Goal: Information Seeking & Learning: Learn about a topic

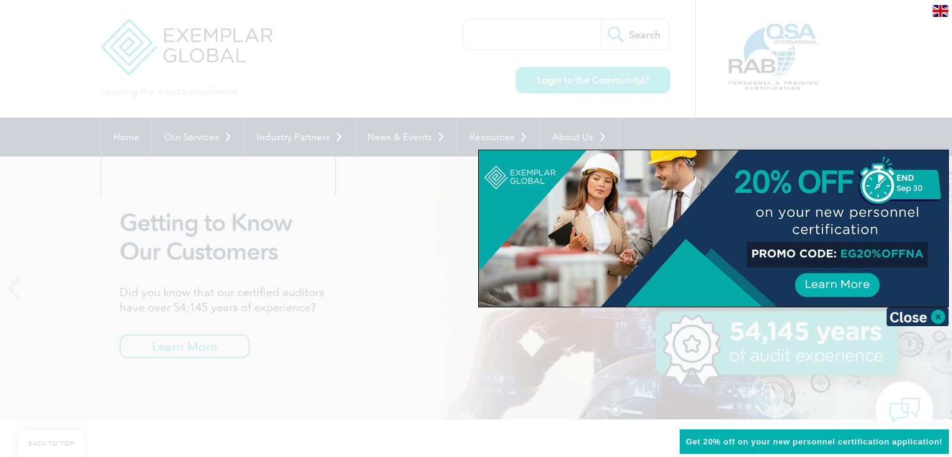
scroll to position [188, 0]
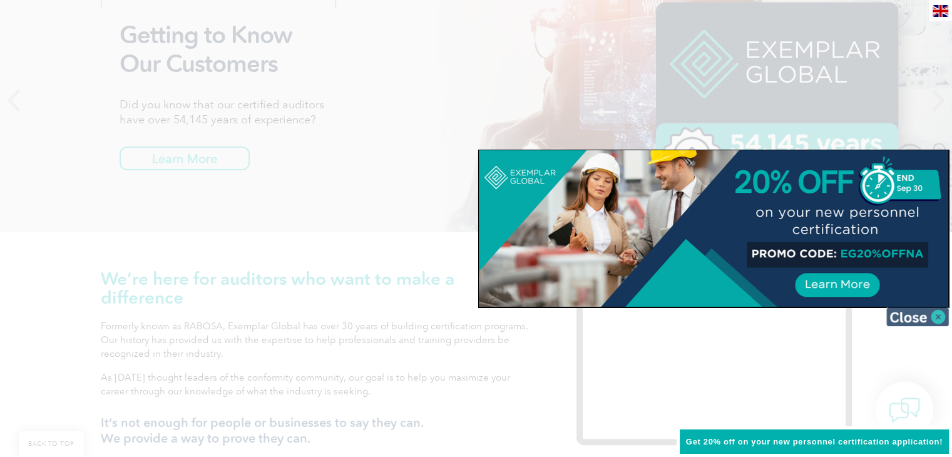
click at [929, 314] on img at bounding box center [918, 316] width 63 height 19
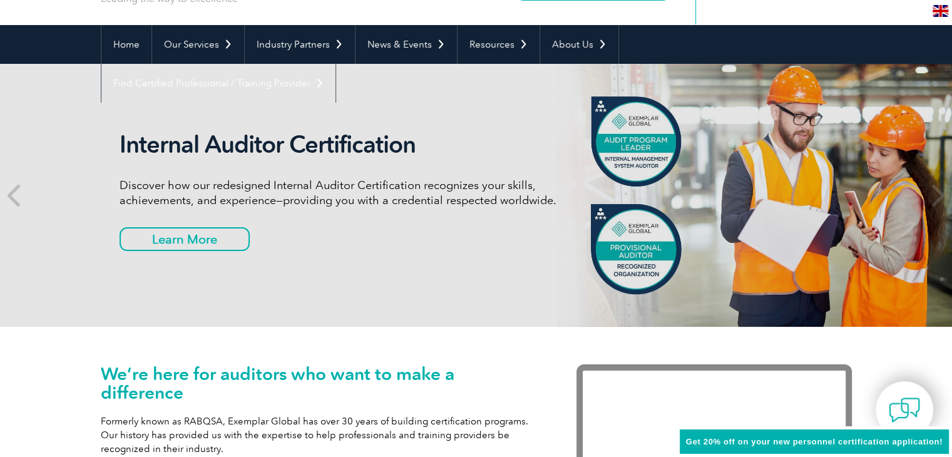
scroll to position [0, 0]
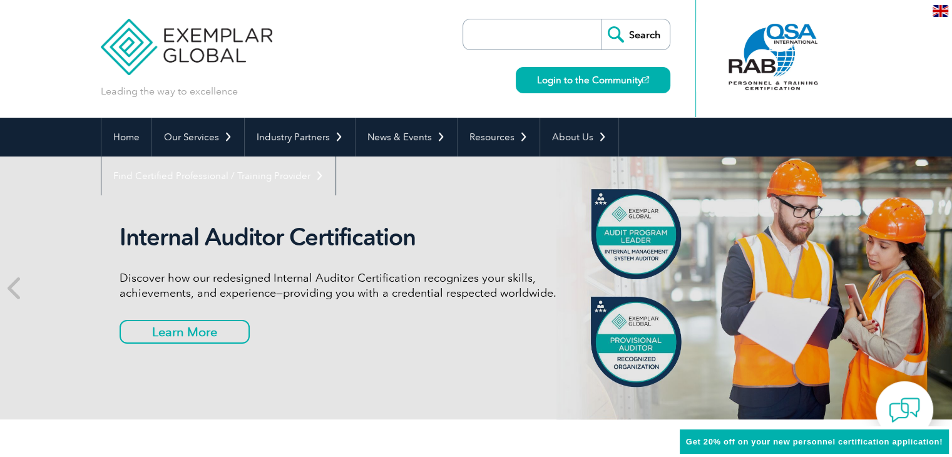
click at [504, 34] on input "search" at bounding box center [535, 34] width 131 height 30
type input "esd engineer"
click at [601, 19] on input "Search" at bounding box center [635, 34] width 69 height 30
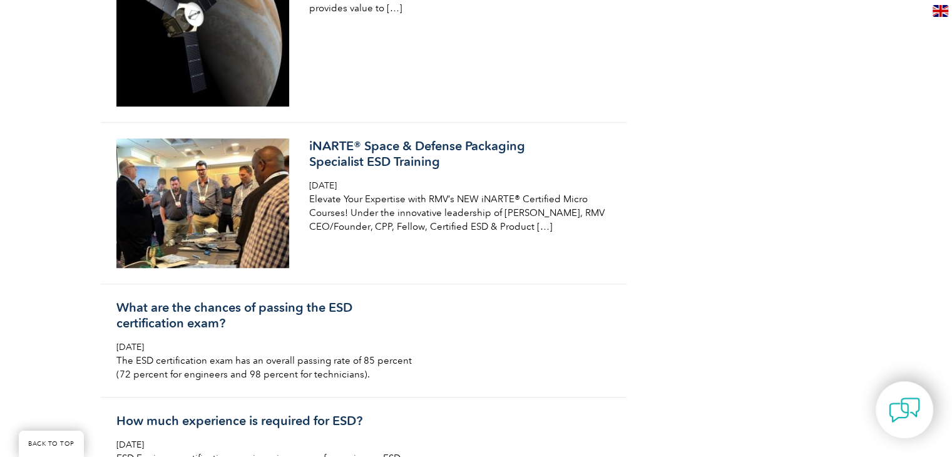
scroll to position [1190, 0]
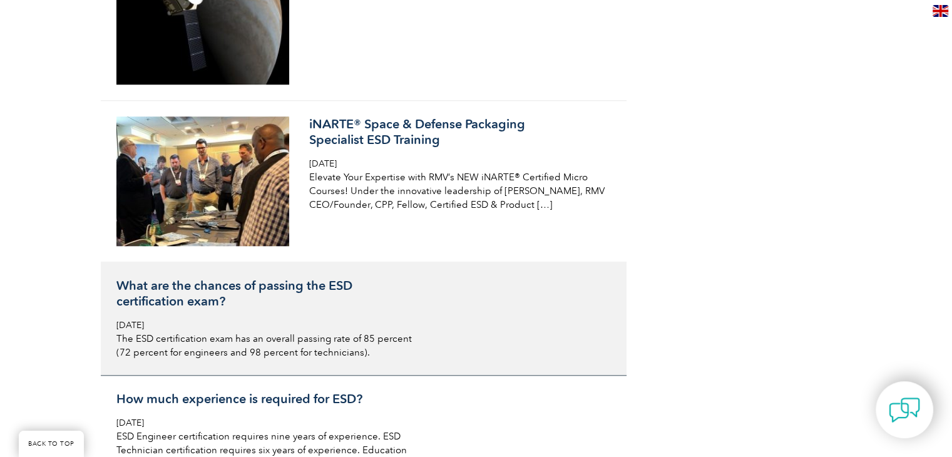
click at [285, 278] on h3 "What are the chances of passing the ESD certification exam?" at bounding box center [264, 293] width 297 height 31
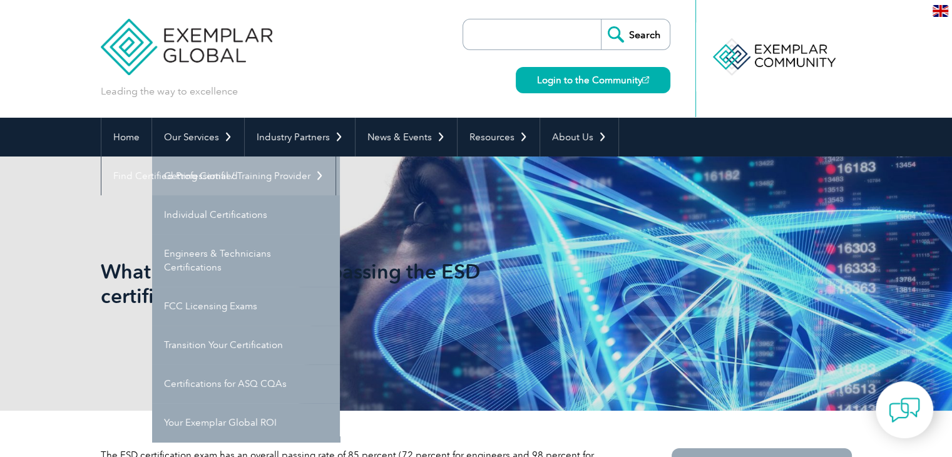
click at [220, 183] on link "Getting Certified" at bounding box center [246, 176] width 188 height 39
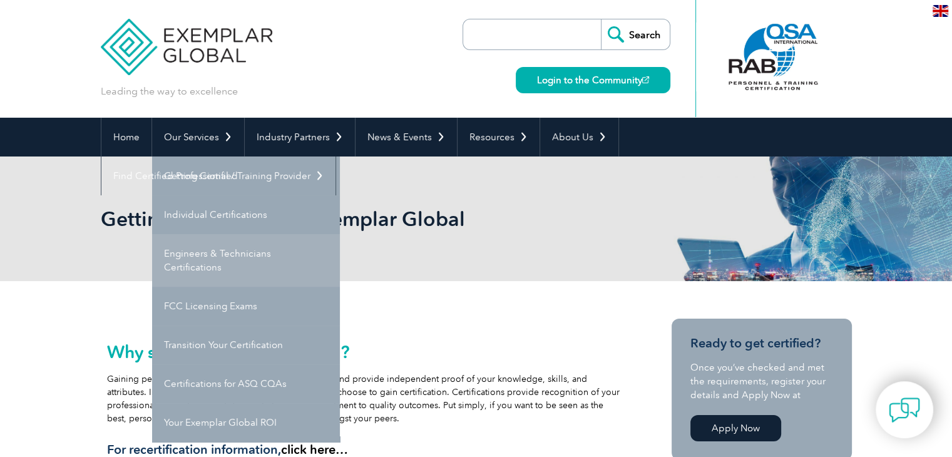
click at [245, 266] on link "Engineers & Technicians Certifications" at bounding box center [246, 260] width 188 height 53
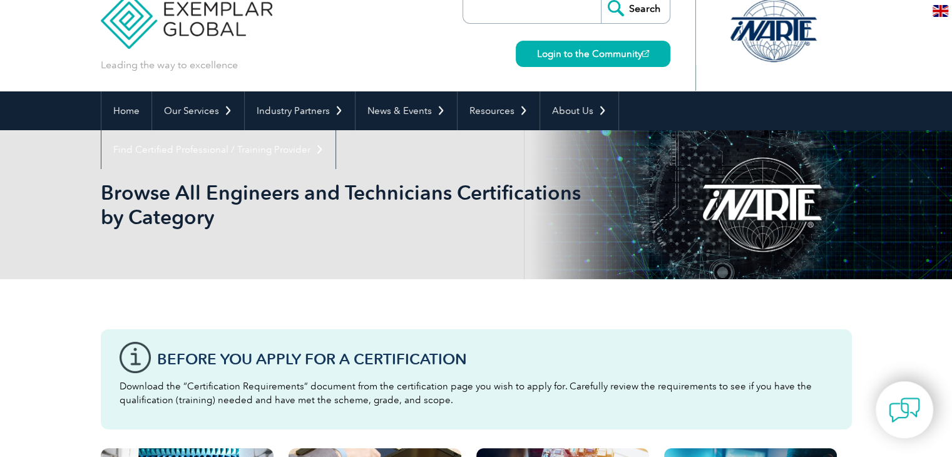
scroll to position [250, 0]
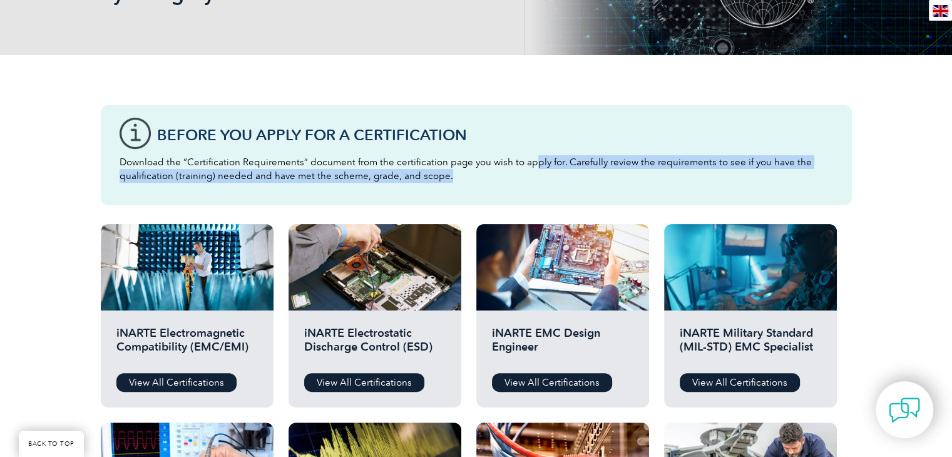
drag, startPoint x: 528, startPoint y: 163, endPoint x: 540, endPoint y: 191, distance: 30.6
click at [540, 191] on div "Before You Apply For a Certification Download the “Certification Requirements” …" at bounding box center [476, 155] width 751 height 100
click at [557, 178] on p "Download the “Certification Requirements” document from the certification page …" at bounding box center [477, 169] width 714 height 28
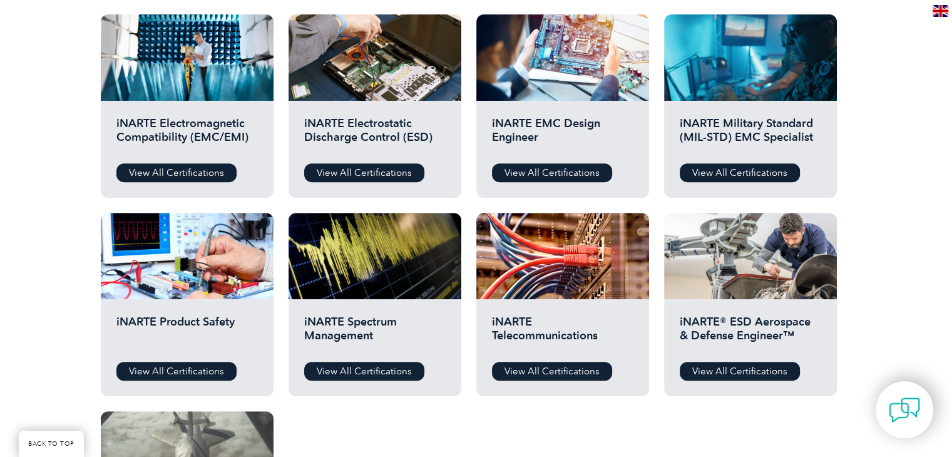
scroll to position [438, 0]
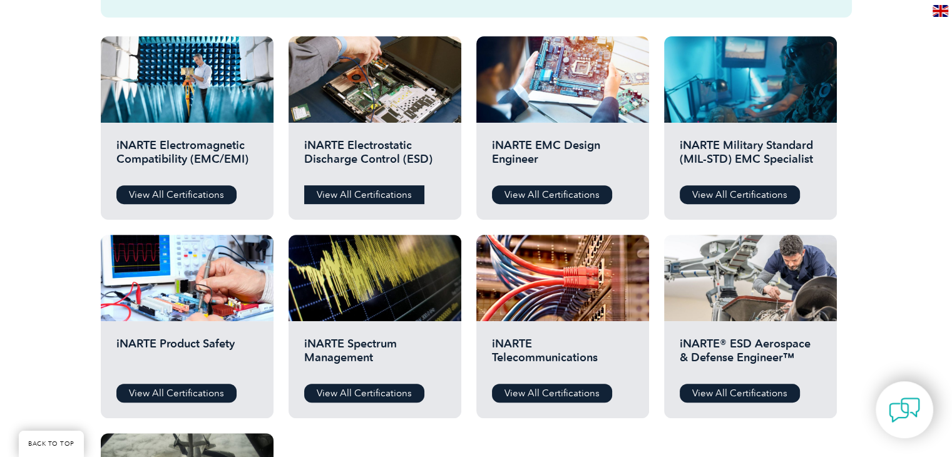
click at [327, 194] on link "View All Certifications" at bounding box center [364, 194] width 120 height 19
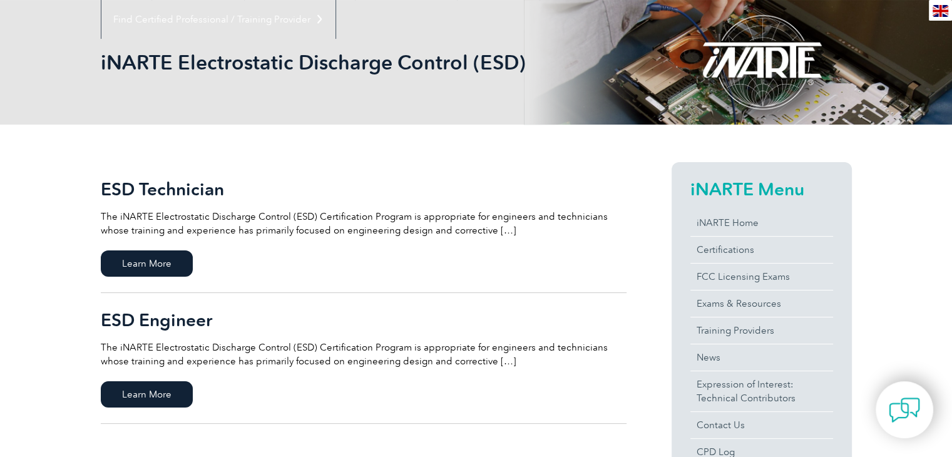
scroll to position [250, 0]
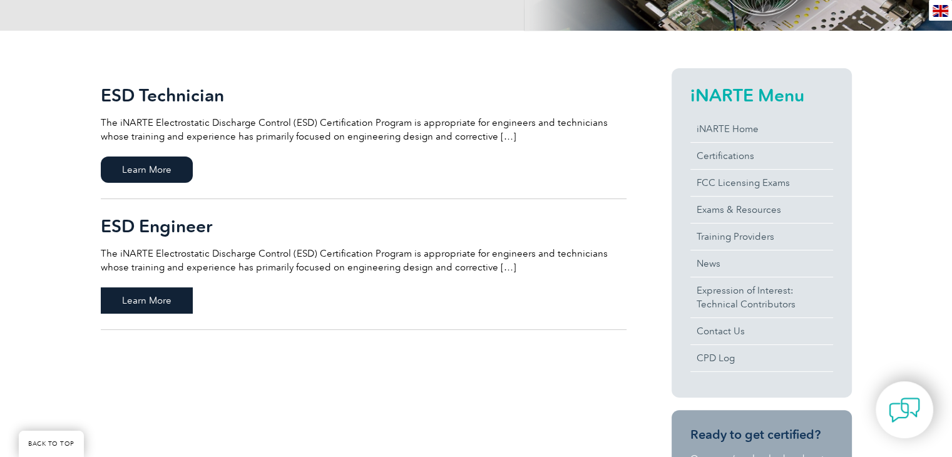
click at [150, 301] on span "Learn More" at bounding box center [147, 300] width 92 height 26
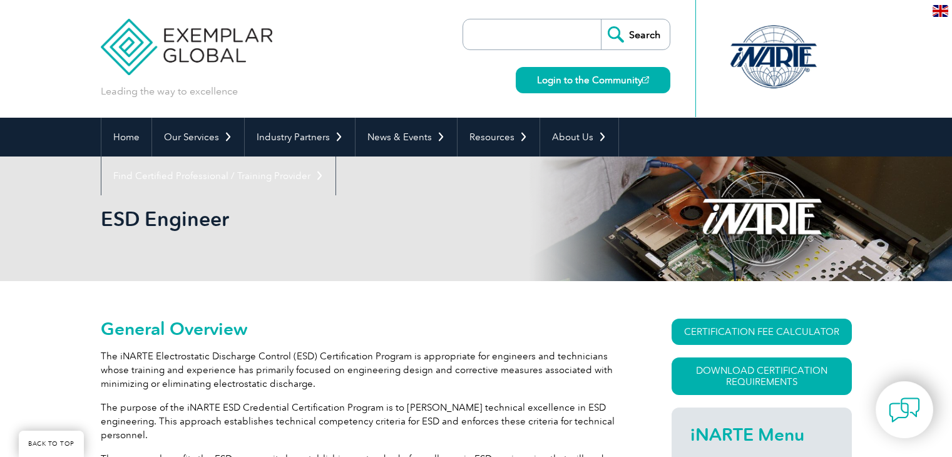
scroll to position [237, 0]
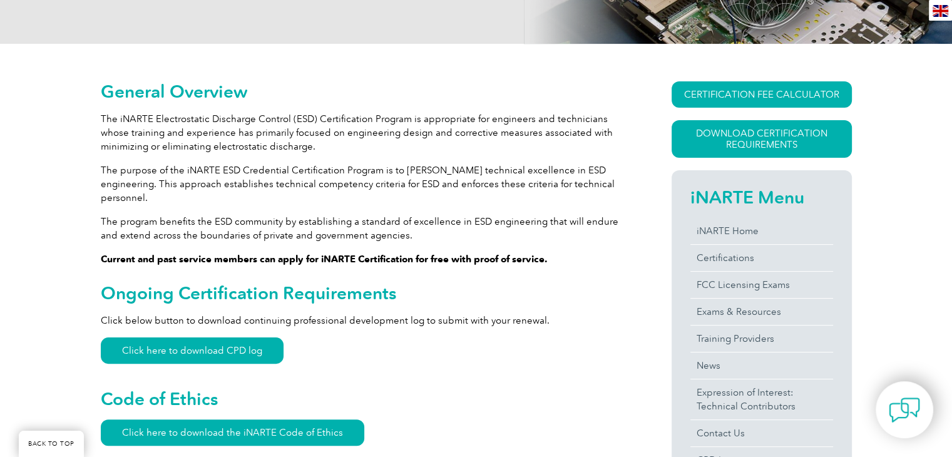
click at [413, 124] on p "The iNARTE Electrostatic Discharge Control (ESD) Certification Program is appro…" at bounding box center [364, 132] width 526 height 41
click at [453, 113] on p "The iNARTE Electrostatic Discharge Control (ESD) Certification Program is appro…" at bounding box center [364, 132] width 526 height 41
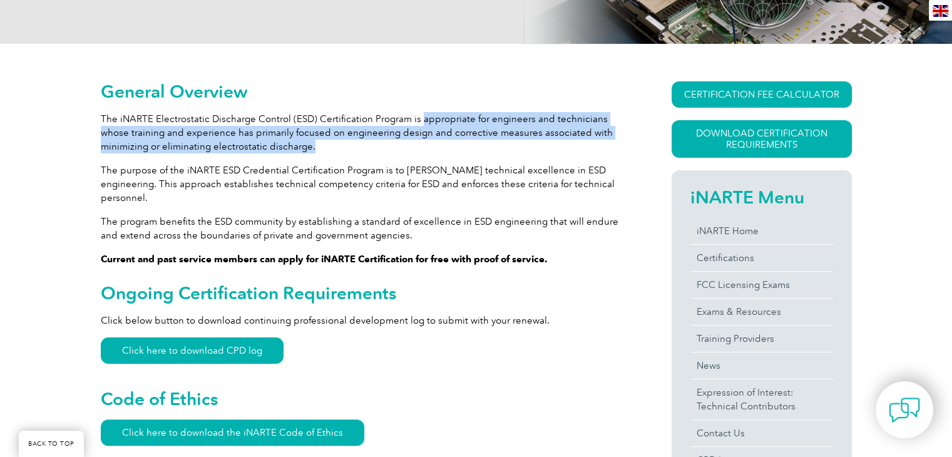
drag, startPoint x: 416, startPoint y: 115, endPoint x: 271, endPoint y: 146, distance: 148.5
click at [271, 146] on p "The iNARTE Electrostatic Discharge Control (ESD) Certification Program is appro…" at bounding box center [364, 132] width 526 height 41
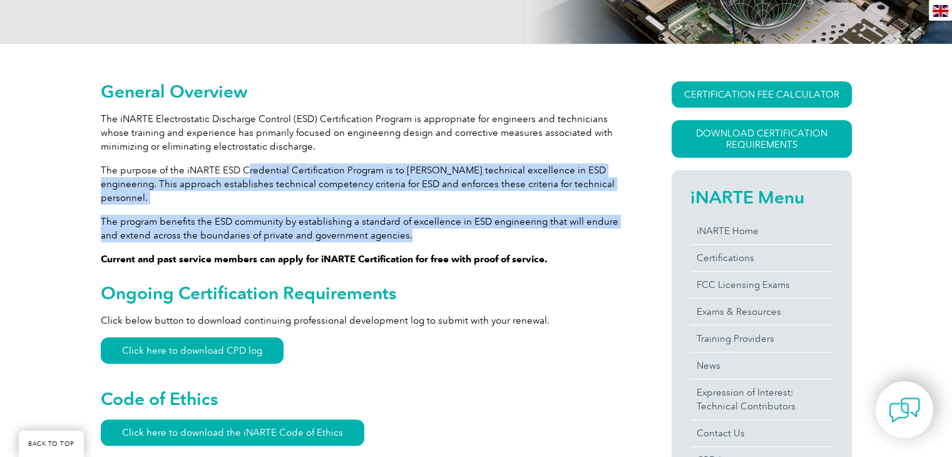
drag, startPoint x: 291, startPoint y: 168, endPoint x: 397, endPoint y: 218, distance: 116.8
click at [397, 218] on p "The program benefits the ESD community by establishing a standard of excellence…" at bounding box center [364, 229] width 526 height 28
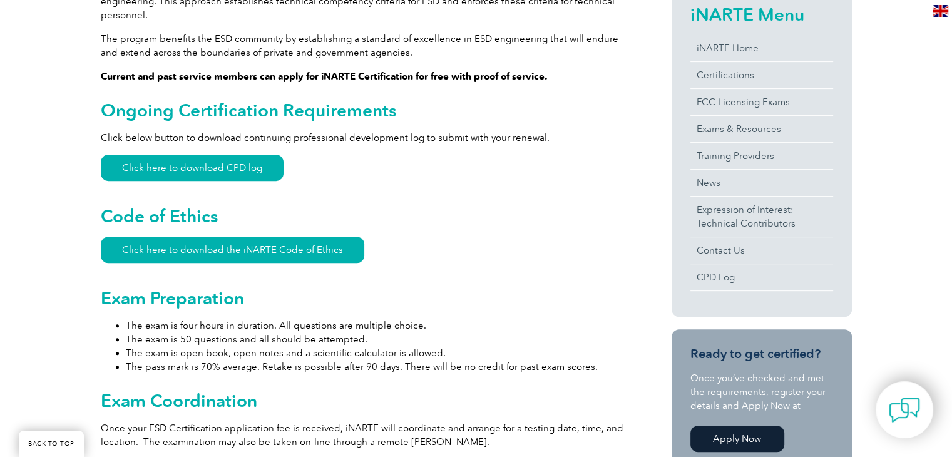
scroll to position [425, 0]
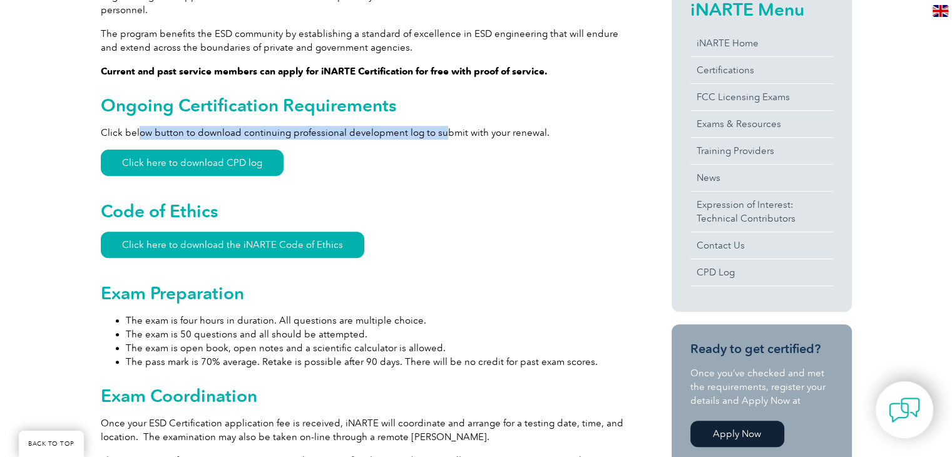
drag, startPoint x: 139, startPoint y: 123, endPoint x: 441, endPoint y: 120, distance: 301.8
click at [441, 126] on p "Click below button to download continuing professional development log to submi…" at bounding box center [364, 133] width 526 height 14
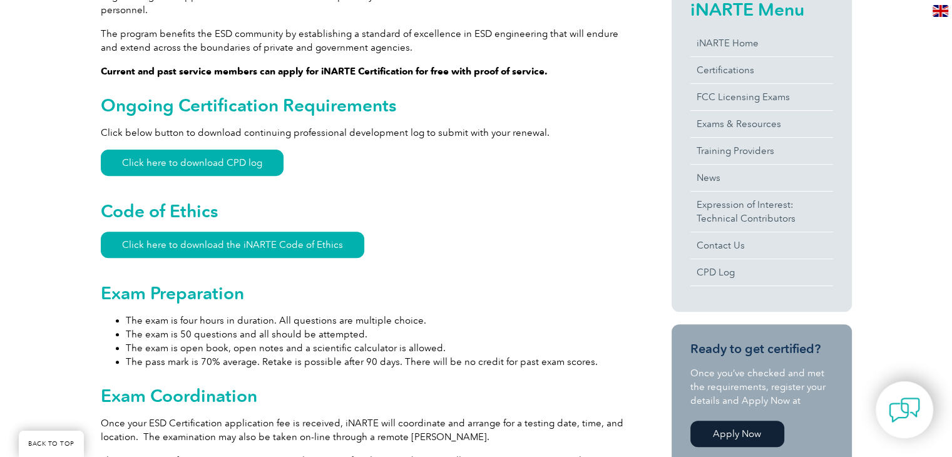
click at [403, 130] on div "General Overview The iNARTE Electrostatic Discharge Control (ESD) Certification…" at bounding box center [364, 452] width 526 height 1116
click at [230, 150] on link "Click here to download CPD log" at bounding box center [192, 163] width 183 height 26
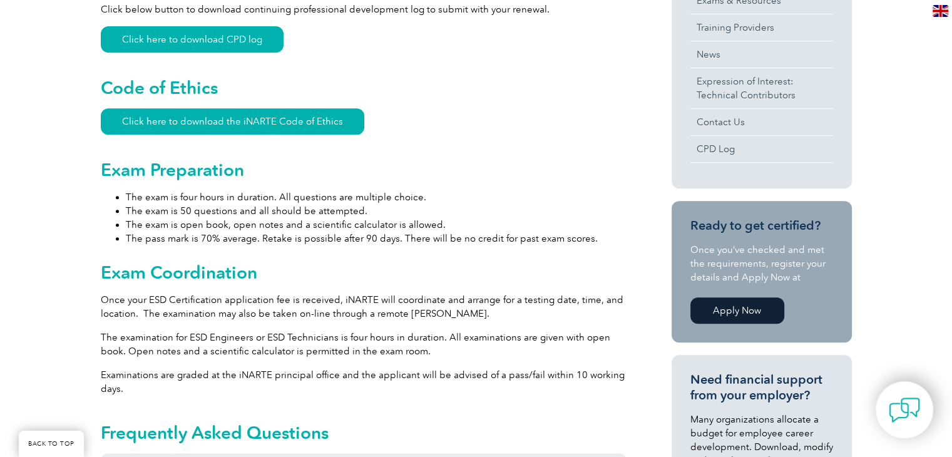
scroll to position [613, 0]
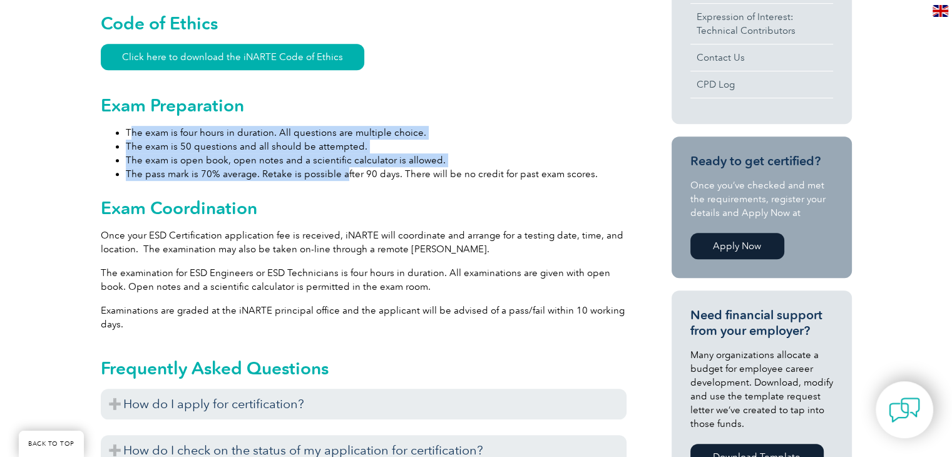
drag, startPoint x: 130, startPoint y: 116, endPoint x: 340, endPoint y: 163, distance: 215.5
click at [340, 163] on ul "The exam is four hours in duration. All questions are multiple choice. The exam…" at bounding box center [364, 153] width 526 height 55
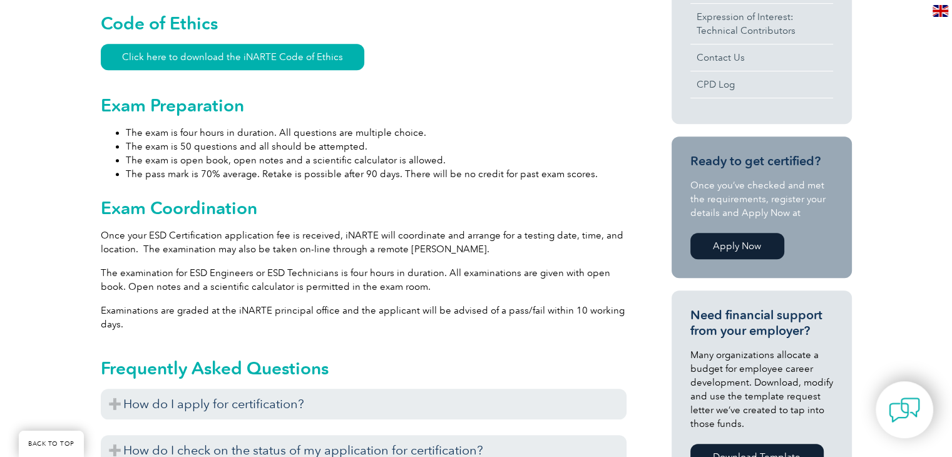
click at [326, 229] on p "Once your ESD Certification application fee is received, iNARTE will coordinate…" at bounding box center [364, 243] width 526 height 28
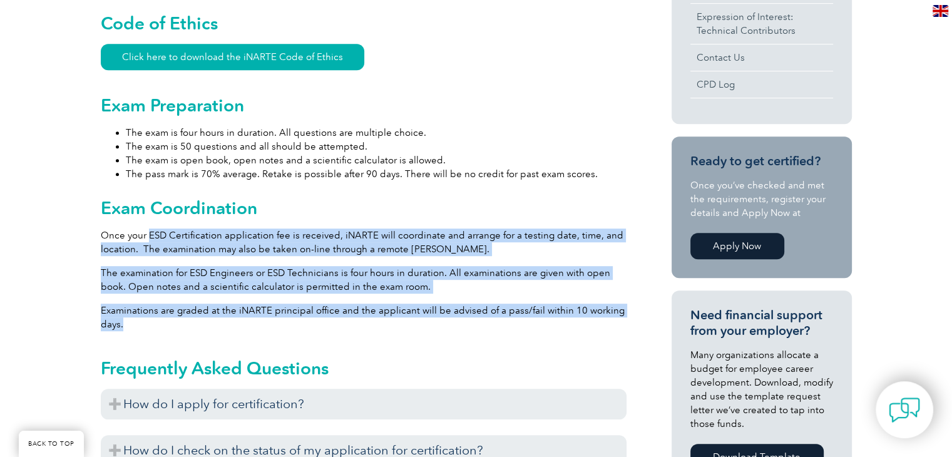
drag, startPoint x: 148, startPoint y: 217, endPoint x: 614, endPoint y: 306, distance: 473.6
click at [614, 306] on div "General Overview The iNARTE Electrostatic Discharge Control (ESD) Certification…" at bounding box center [364, 264] width 526 height 1116
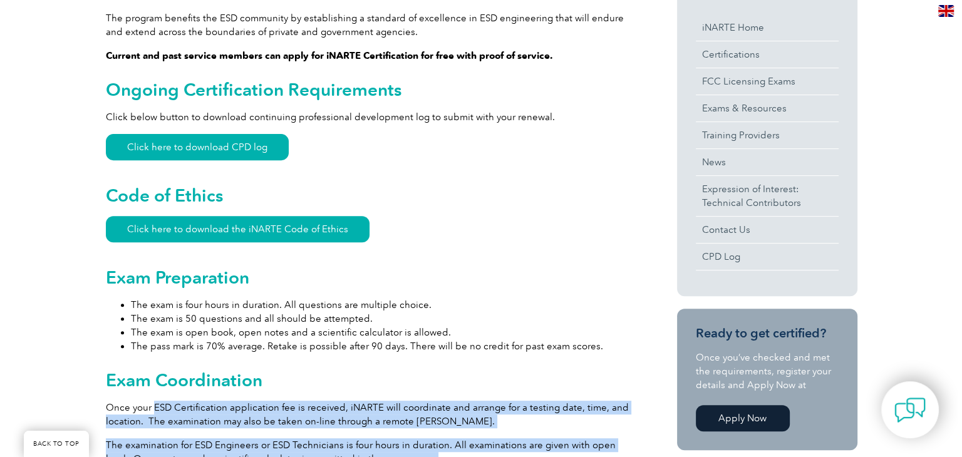
scroll to position [300, 0]
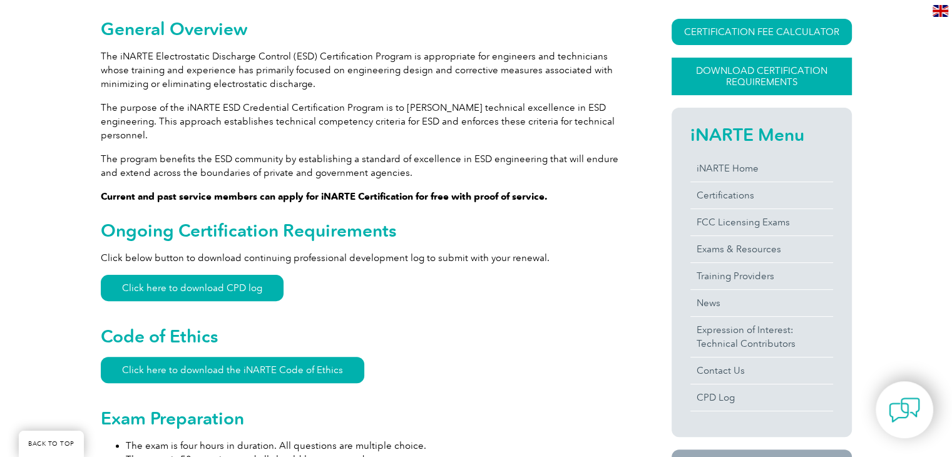
click at [733, 87] on link "Download Certification Requirements" at bounding box center [762, 77] width 180 height 38
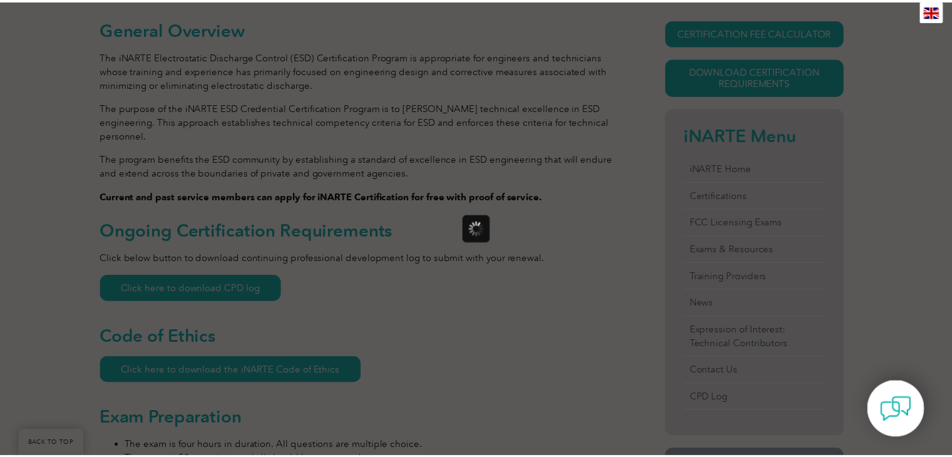
scroll to position [0, 0]
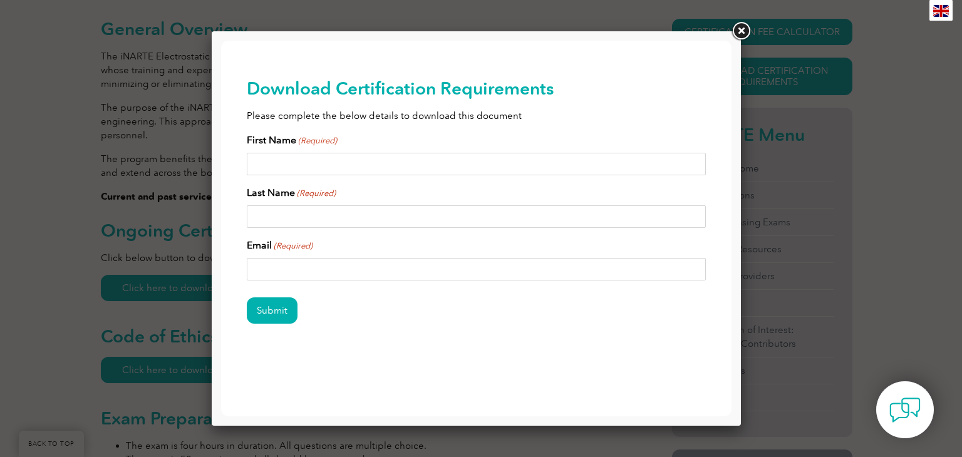
click at [733, 28] on link at bounding box center [740, 31] width 23 height 23
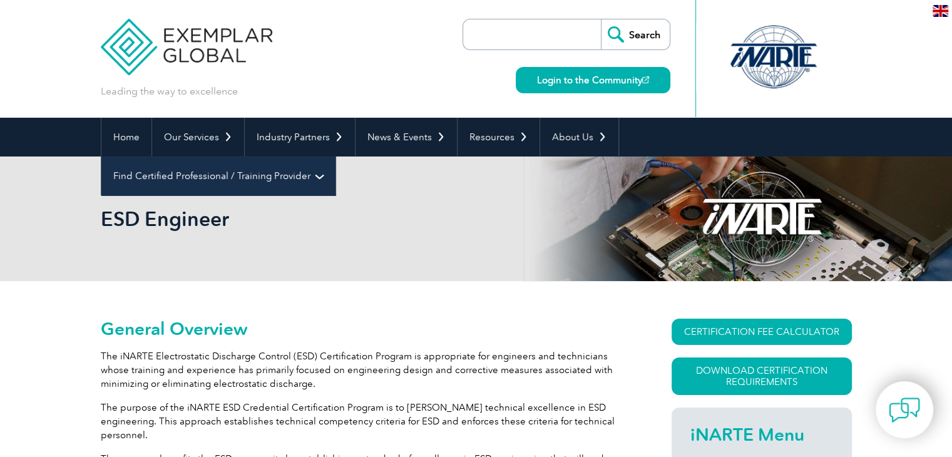
click at [336, 157] on link "Find Certified Professional / Training Provider" at bounding box center [218, 176] width 234 height 39
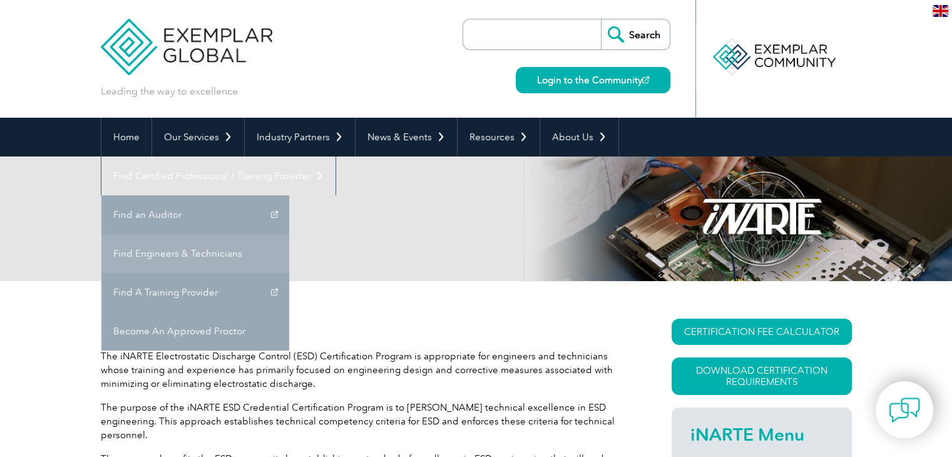
click at [289, 234] on link "Find Engineers & Technicians" at bounding box center [195, 253] width 188 height 39
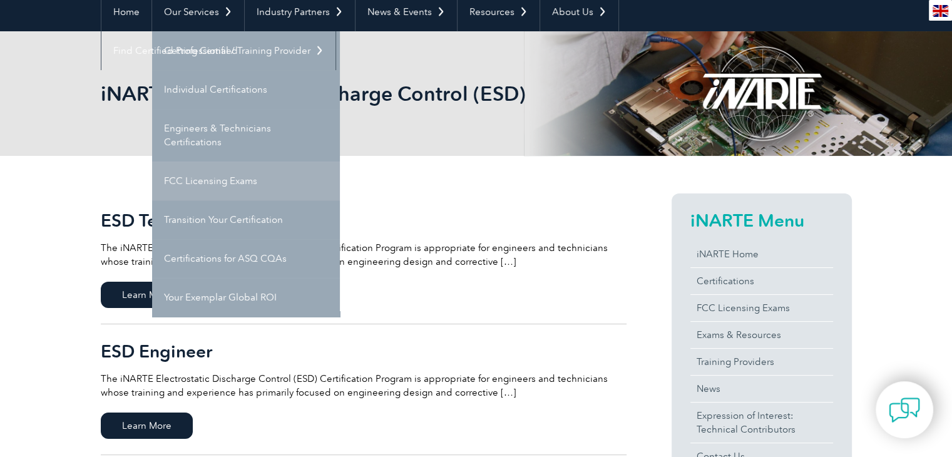
scroll to position [63, 0]
